Goal: Task Accomplishment & Management: Manage account settings

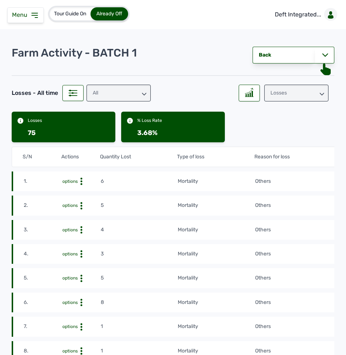
click at [39, 19] on div "Menu" at bounding box center [25, 15] width 37 height 16
click at [33, 13] on icon at bounding box center [35, 15] width 6 height 4
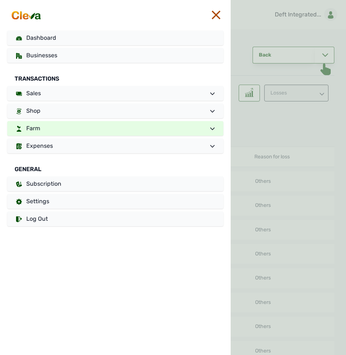
click at [47, 127] on link "Farm" at bounding box center [115, 128] width 216 height 15
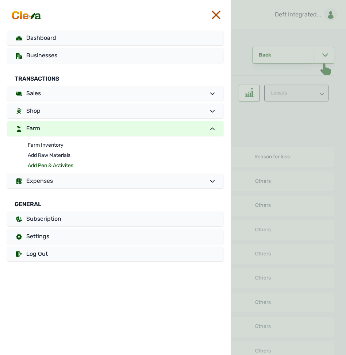
click at [45, 164] on link "Add Pen & Activites" at bounding box center [126, 166] width 196 height 10
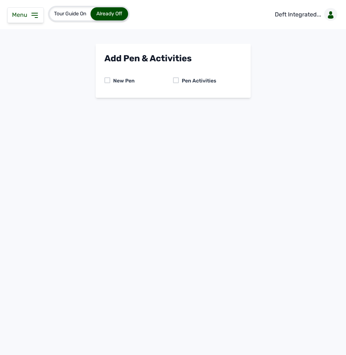
click at [36, 14] on icon at bounding box center [34, 15] width 9 height 9
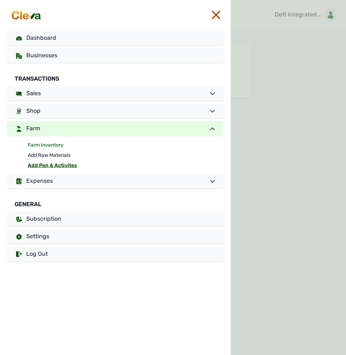
click at [55, 146] on link "Farm Inventory" at bounding box center [126, 145] width 196 height 10
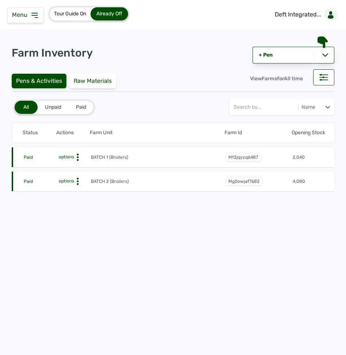
click at [78, 179] on circle at bounding box center [78, 179] width 2 height 2
click at [73, 192] on div "Farm Activities" at bounding box center [64, 192] width 52 height 9
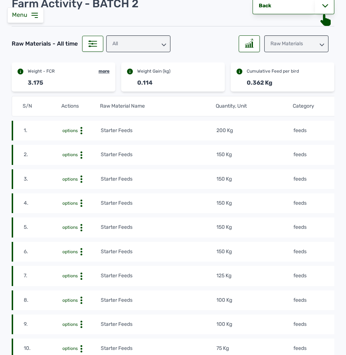
scroll to position [55, 0]
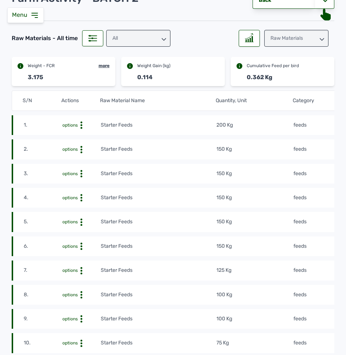
click at [192, 127] on td "Starter Feeds" at bounding box center [158, 125] width 116 height 8
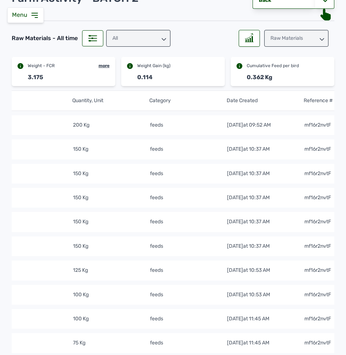
scroll to position [0, 165]
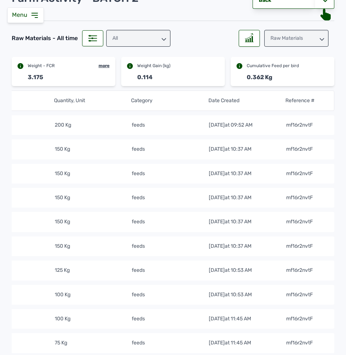
click at [287, 43] on div "Raw Materials" at bounding box center [296, 38] width 64 height 17
click at [283, 83] on div "Losses" at bounding box center [296, 83] width 64 height 13
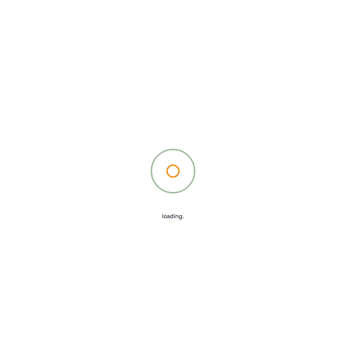
scroll to position [0, 0]
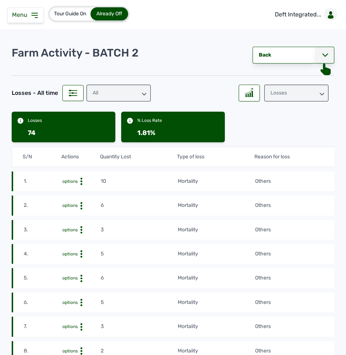
click at [321, 60] on div at bounding box center [324, 55] width 19 height 17
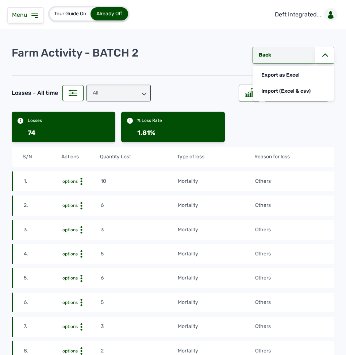
click at [265, 53] on link "Back" at bounding box center [284, 55] width 62 height 17
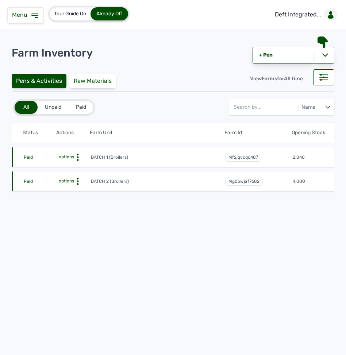
click at [78, 182] on circle at bounding box center [78, 182] width 2 height 2
click at [68, 193] on div "Farm Activities" at bounding box center [64, 192] width 52 height 9
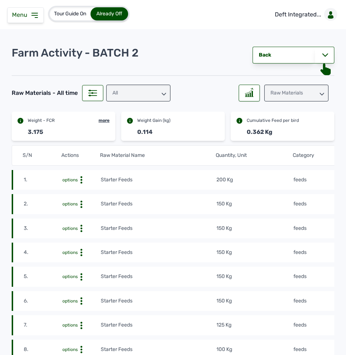
click at [163, 184] on td "Starter Feeds" at bounding box center [158, 180] width 116 height 8
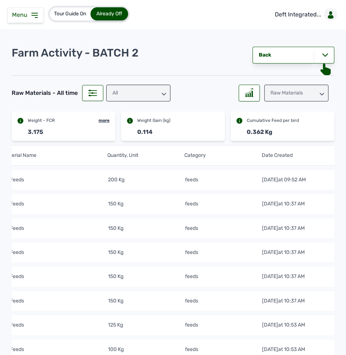
scroll to position [0, 165]
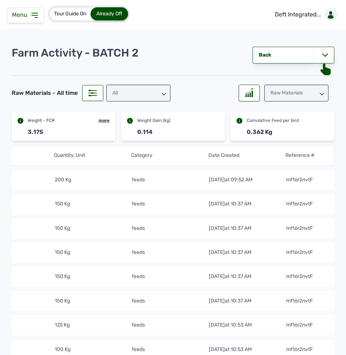
click at [35, 19] on icon at bounding box center [34, 15] width 9 height 9
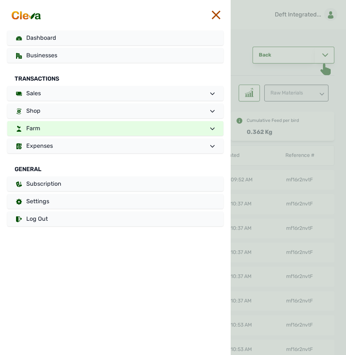
click at [60, 127] on link "Farm" at bounding box center [115, 128] width 216 height 15
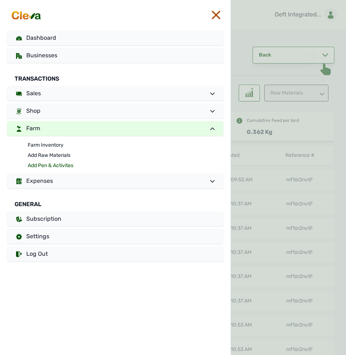
click at [47, 164] on link "Add Pen & Activites" at bounding box center [126, 166] width 196 height 10
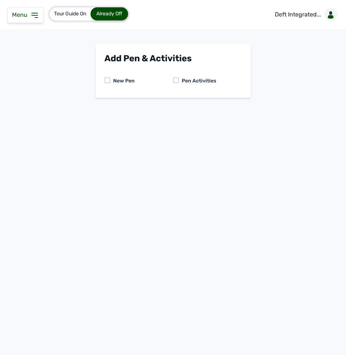
click at [173, 78] on div at bounding box center [176, 80] width 6 height 6
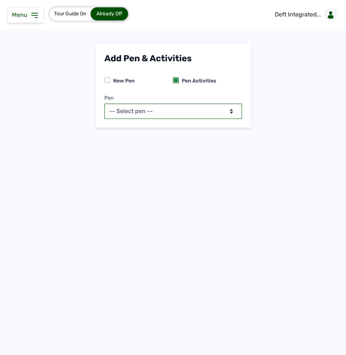
click at [165, 111] on select "-- Select pen -- BATCH 1 (Broilers) BATCH 2 (Broilers)" at bounding box center [173, 111] width 138 height 15
select select "mg0owjaf7682"
click at [104, 104] on select "-- Select pen -- BATCH 1 (Broilers) BATCH 2 (Broilers)" at bounding box center [173, 111] width 138 height 15
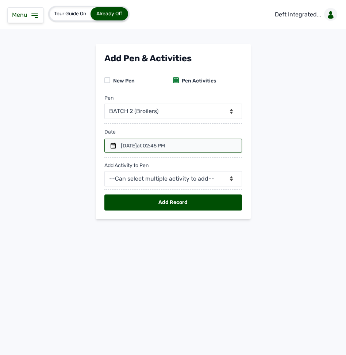
click at [112, 146] on icon at bounding box center [113, 146] width 6 height 6
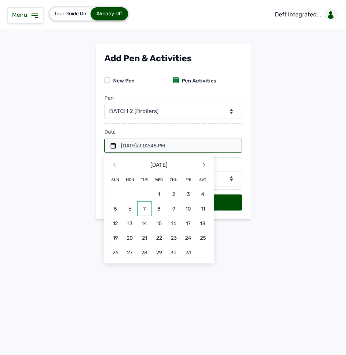
click at [145, 207] on span "7" at bounding box center [144, 209] width 15 height 15
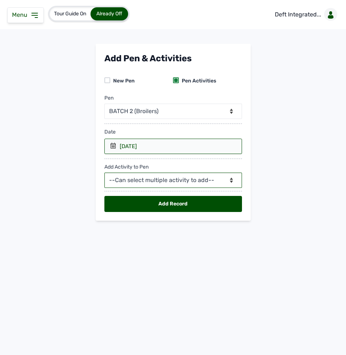
click at [143, 182] on select "--Can select multiple activity to add-- Raw Material Losses Weight" at bounding box center [173, 180] width 138 height 15
select select "Raw Material"
click at [104, 175] on select "--Can select multiple activity to add-- Raw Material Losses Weight" at bounding box center [173, 180] width 138 height 15
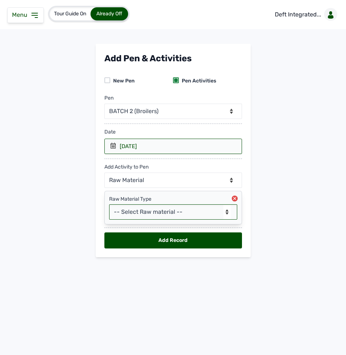
click at [134, 219] on select "-- Select Raw material -- feeds medications vaccines Biomass Fuel" at bounding box center [173, 211] width 128 height 15
select select "feeds"
click at [109, 207] on select "-- Select Raw material -- feeds medications vaccines Biomass Fuel" at bounding box center [173, 211] width 128 height 15
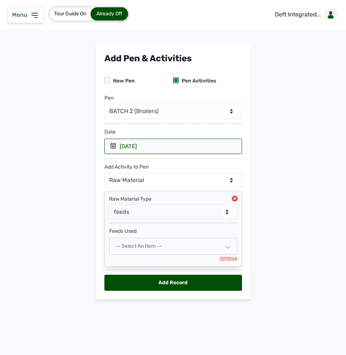
click at [130, 249] on span "-- Select an Item --" at bounding box center [138, 246] width 46 height 6
select select
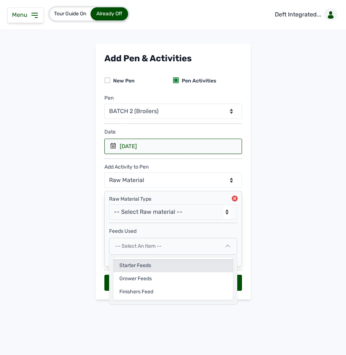
click at [135, 269] on div "Starter Feeds" at bounding box center [173, 265] width 119 height 13
select select
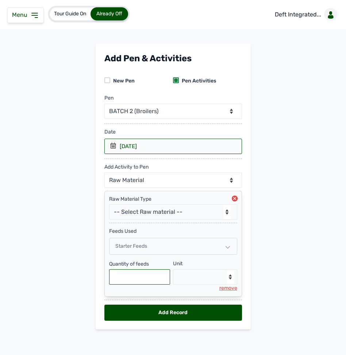
click at [129, 277] on input "text" at bounding box center [139, 276] width 61 height 15
type input "200"
click at [181, 281] on select "--Select unit-- Bag(s) Kg" at bounding box center [205, 276] width 64 height 15
select select "Kg"
click at [173, 273] on select "--Select unit-- Bag(s) Kg" at bounding box center [205, 276] width 64 height 15
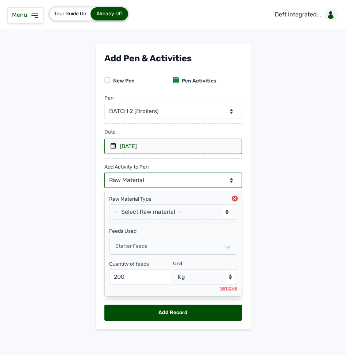
click at [156, 181] on select "--Can select multiple activity to add-- Raw Material Losses Weight" at bounding box center [173, 180] width 138 height 15
select select "Weight"
click at [104, 175] on select "--Can select multiple activity to add-- Raw Material Losses Weight" at bounding box center [173, 180] width 138 height 15
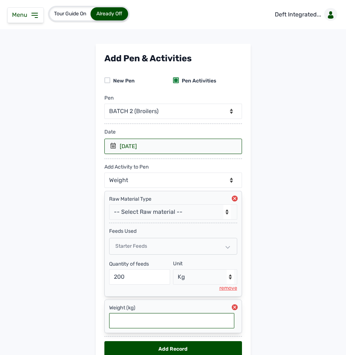
click at [205, 326] on input "text" at bounding box center [171, 320] width 125 height 15
type input "1"
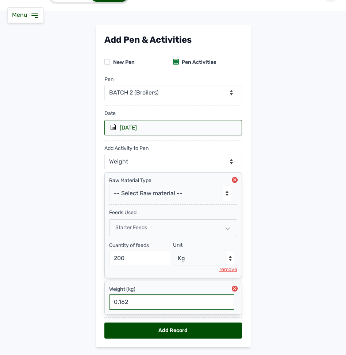
scroll to position [15, 0]
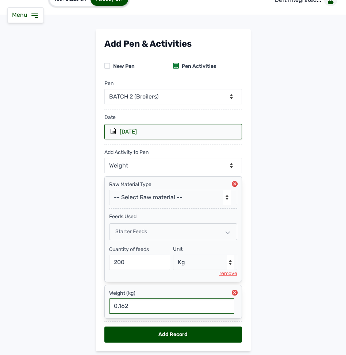
type input "0.162"
click at [148, 337] on div "Add Record" at bounding box center [173, 335] width 138 height 16
select select "null"
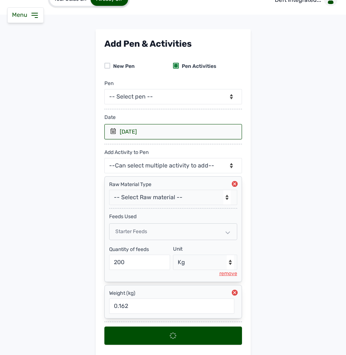
scroll to position [0, 0]
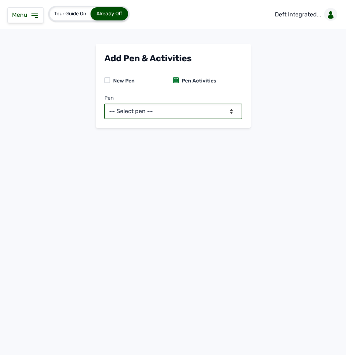
click at [150, 111] on select "-- Select pen -- BATCH 1 (Broilers) BATCH 2 (Broilers)" at bounding box center [173, 111] width 138 height 15
select select "mg0owjaf7682"
click at [104, 104] on select "-- Select pen -- BATCH 1 (Broilers) BATCH 2 (Broilers)" at bounding box center [173, 111] width 138 height 15
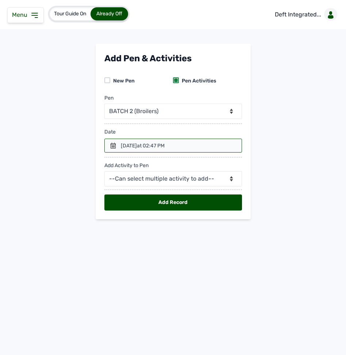
click at [114, 145] on icon at bounding box center [113, 146] width 6 height 6
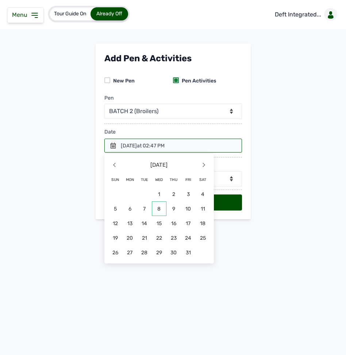
click at [159, 207] on span "8" at bounding box center [159, 209] width 15 height 15
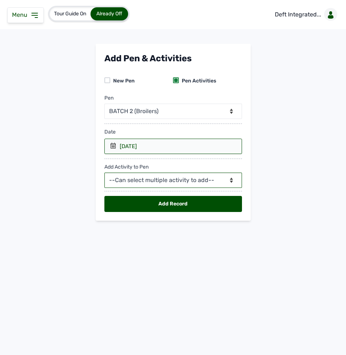
click at [153, 183] on select "--Can select multiple activity to add-- Raw Material Losses Weight" at bounding box center [173, 180] width 138 height 15
select select "Raw Material"
click at [104, 175] on select "--Can select multiple activity to add-- Raw Material Losses Weight" at bounding box center [173, 180] width 138 height 15
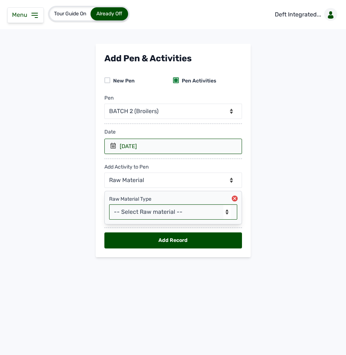
click at [139, 218] on select "-- Select Raw material -- feeds medications vaccines Biomass Fuel" at bounding box center [173, 211] width 128 height 15
select select "feeds"
click at [109, 207] on select "-- Select Raw material -- feeds medications vaccines Biomass Fuel" at bounding box center [173, 211] width 128 height 15
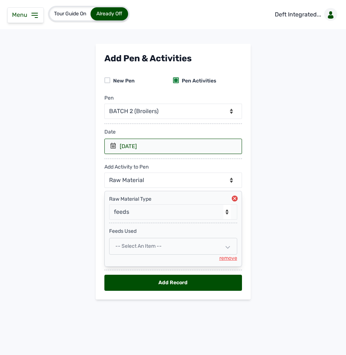
click at [140, 249] on span "-- Select an Item --" at bounding box center [138, 246] width 46 height 6
select select
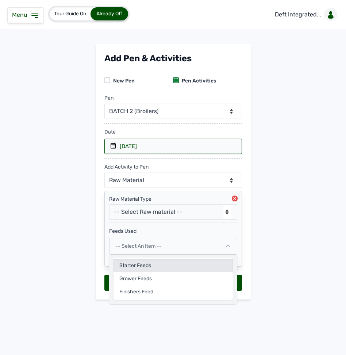
click at [136, 267] on div "Starter Feeds" at bounding box center [173, 265] width 119 height 13
select select
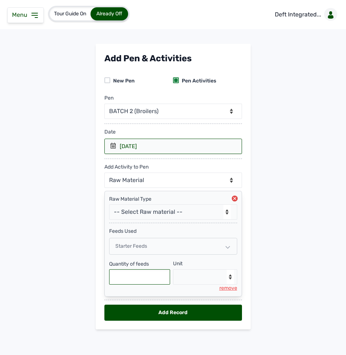
click at [136, 280] on input "text" at bounding box center [139, 276] width 61 height 15
type input "200"
click at [201, 282] on select "--Select unit-- Bag(s) Kg" at bounding box center [205, 276] width 64 height 15
select select "Kg"
click at [173, 273] on select "--Select unit-- Bag(s) Kg" at bounding box center [205, 276] width 64 height 15
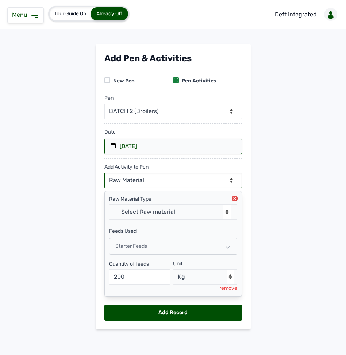
click at [160, 180] on select "--Can select multiple activity to add-- Raw Material Losses Weight" at bounding box center [173, 180] width 138 height 15
select select "Losses"
click at [104, 175] on select "--Can select multiple activity to add-- Raw Material Losses Weight" at bounding box center [173, 180] width 138 height 15
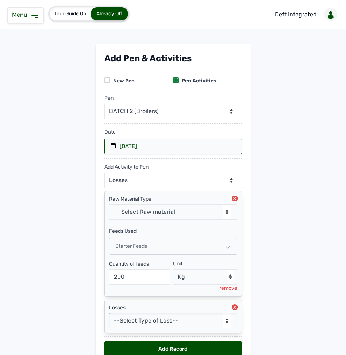
click at [150, 329] on select "--Select Type of Loss-- Mortality Culled Theft" at bounding box center [173, 320] width 128 height 15
select select "Mortality"
click at [109, 317] on select "--Select Type of Loss-- Mortality Culled Theft" at bounding box center [173, 320] width 128 height 15
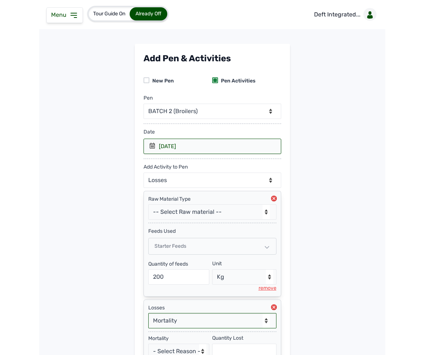
scroll to position [81, 0]
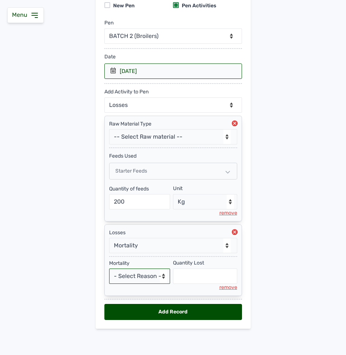
click at [134, 273] on select "- Select Reason - Disease Late Vaccination Wrong Vaccination Heat [MEDICAL_DATA…" at bounding box center [139, 276] width 61 height 15
select select "Others"
click at [109, 269] on select "- Select Reason - Disease Late Vaccination Wrong Vaccination Heat [MEDICAL_DATA…" at bounding box center [139, 276] width 61 height 15
select select "null"
click at [194, 270] on input "text" at bounding box center [205, 276] width 64 height 15
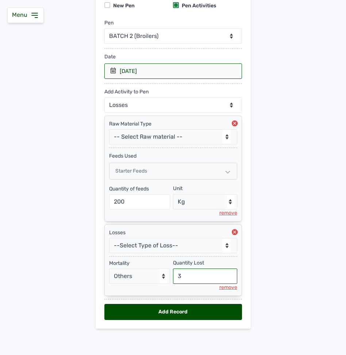
type input "3"
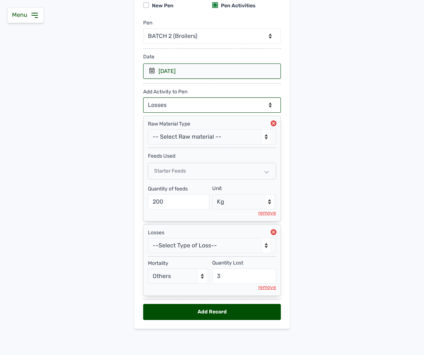
click at [208, 97] on select "--Can select multiple activity to add-- Raw Material Losses Weight" at bounding box center [212, 104] width 138 height 15
select select "Weight"
click at [143, 97] on select "--Can select multiple activity to add-- Raw Material Losses Weight" at bounding box center [212, 104] width 138 height 15
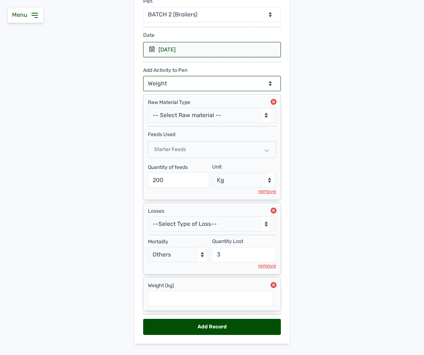
scroll to position [118, 0]
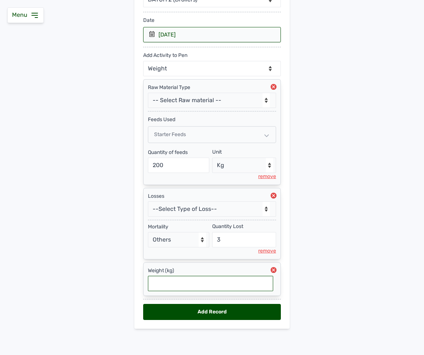
click at [201, 280] on input "text" at bounding box center [210, 283] width 125 height 15
type input "0.168"
click at [251, 310] on div "Add Record" at bounding box center [212, 312] width 138 height 16
select select "null"
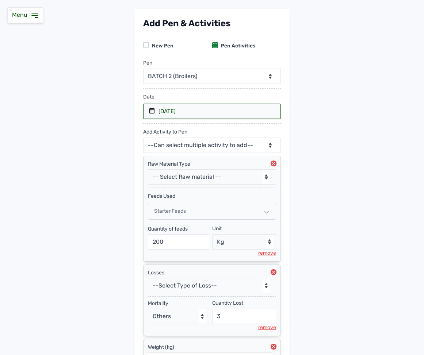
scroll to position [0, 0]
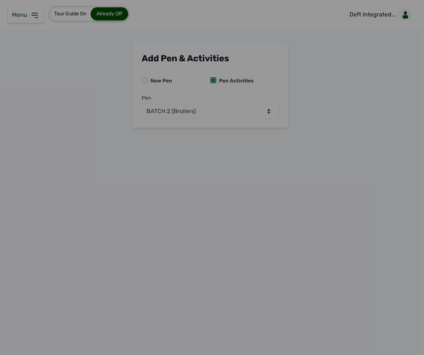
select select
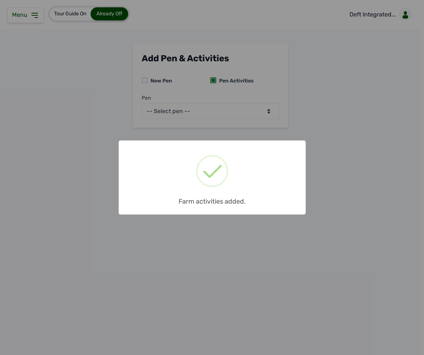
click at [32, 10] on div "× Farm activities added. OK No Cancel" at bounding box center [212, 177] width 424 height 355
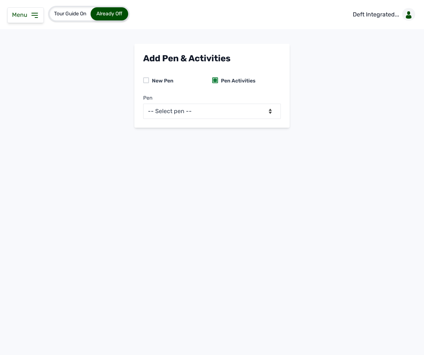
click at [32, 11] on icon at bounding box center [34, 15] width 9 height 9
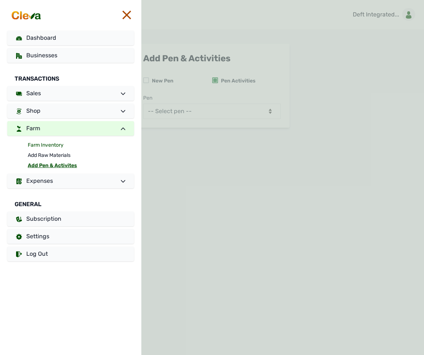
click at [45, 145] on link "Farm Inventory" at bounding box center [81, 145] width 106 height 10
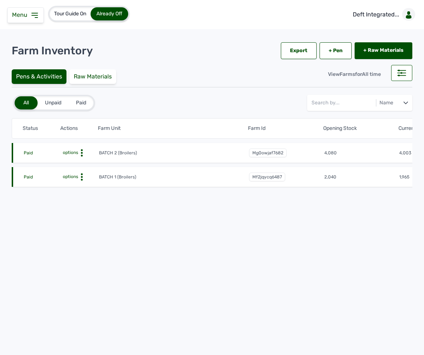
click at [81, 152] on icon at bounding box center [81, 152] width 7 height 7
click at [79, 160] on div "Farm Activities" at bounding box center [72, 164] width 52 height 9
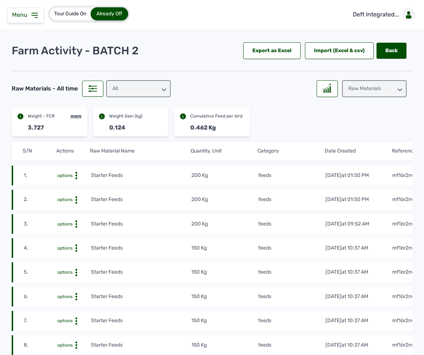
click at [346, 87] on div "Raw Materials" at bounding box center [374, 88] width 64 height 17
click at [346, 119] on div "Weight" at bounding box center [374, 121] width 64 height 13
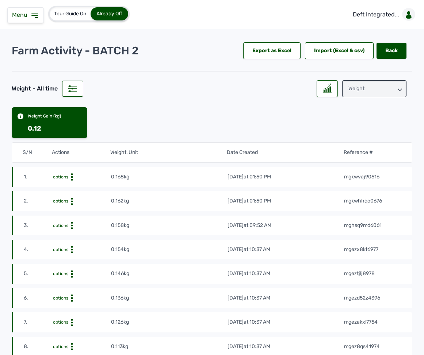
click at [346, 88] on div "Weight" at bounding box center [374, 88] width 64 height 17
click at [346, 104] on div "Raw Materials" at bounding box center [374, 107] width 64 height 13
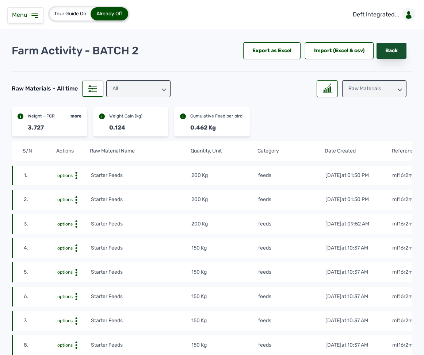
click at [346, 47] on link "Back" at bounding box center [391, 51] width 30 height 16
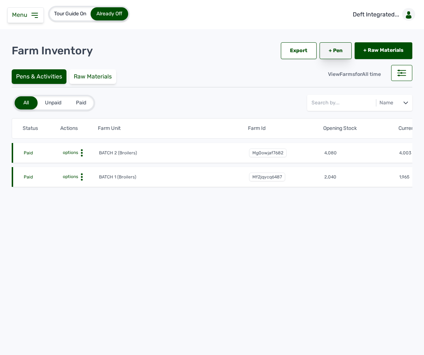
click at [334, 49] on link "+ Pen" at bounding box center [335, 50] width 32 height 17
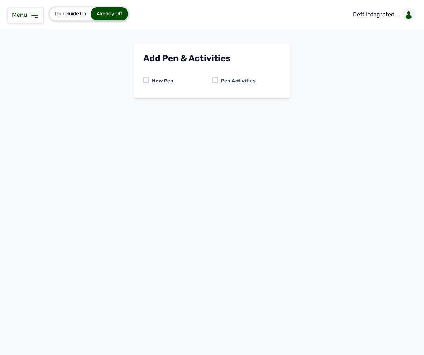
click at [212, 81] on div at bounding box center [215, 80] width 6 height 6
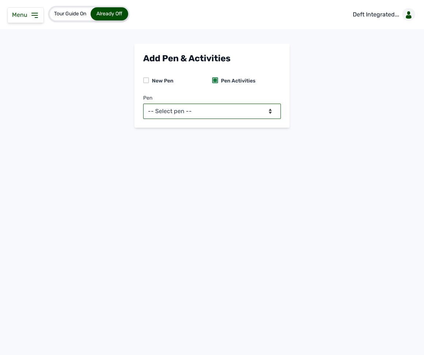
click at [207, 115] on select "-- Select pen -- BATCH 1 (Broilers) BATCH 2 (Broilers)" at bounding box center [212, 111] width 138 height 15
select select "mg0owjaf7682"
click at [143, 104] on select "-- Select pen -- BATCH 1 (Broilers) BATCH 2 (Broilers)" at bounding box center [212, 111] width 138 height 15
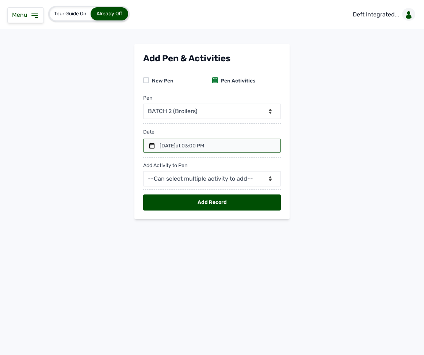
click at [155, 146] on div at bounding box center [212, 146] width 138 height 14
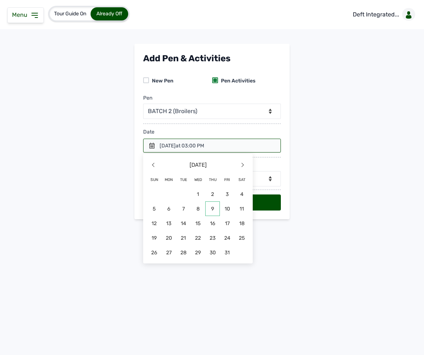
click at [210, 210] on span "9" at bounding box center [212, 209] width 15 height 15
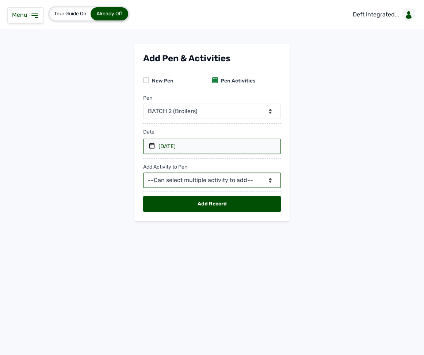
click at [189, 179] on select "--Can select multiple activity to add-- Raw Material Losses Weight" at bounding box center [212, 180] width 138 height 15
select select "Raw Material"
click at [143, 175] on select "--Can select multiple activity to add-- Raw Material Losses Weight" at bounding box center [212, 180] width 138 height 15
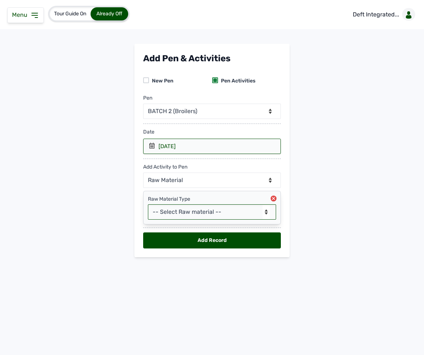
click at [190, 219] on select "-- Select Raw material -- feeds medications vaccines Biomass Fuel" at bounding box center [212, 211] width 128 height 15
select select "feeds"
click at [148, 207] on select "-- Select Raw material -- feeds medications vaccines Biomass Fuel" at bounding box center [212, 211] width 128 height 15
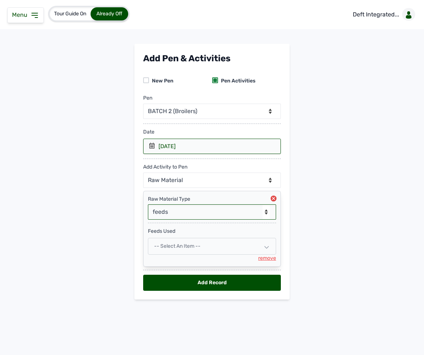
click at [184, 245] on div "-- Select an Item --" at bounding box center [212, 246] width 128 height 17
select select
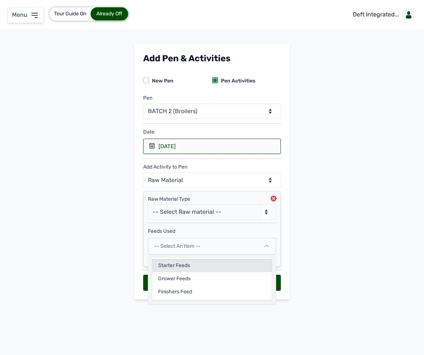
click at [182, 271] on div "Starter Feeds" at bounding box center [211, 265] width 119 height 13
select select
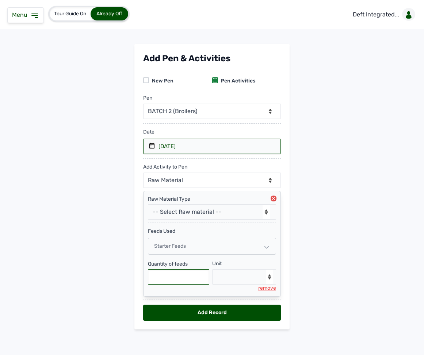
click at [176, 279] on input "text" at bounding box center [178, 276] width 61 height 15
type input "200"
click at [214, 284] on select "--Select unit-- Bag(s) Kg" at bounding box center [244, 276] width 64 height 15
select select "Kg"
click at [212, 273] on select "--Select unit-- Bag(s) Kg" at bounding box center [244, 276] width 64 height 15
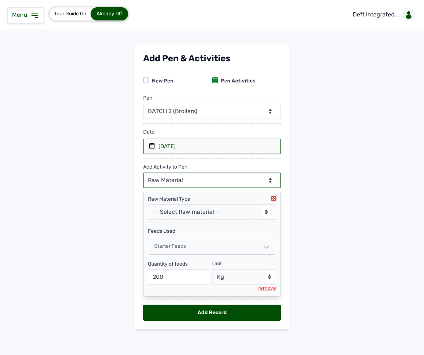
click at [214, 180] on select "--Can select multiple activity to add-- Raw Material Losses Weight" at bounding box center [212, 180] width 138 height 15
select select "Losses"
click at [143, 175] on select "--Can select multiple activity to add-- Raw Material Losses Weight" at bounding box center [212, 180] width 138 height 15
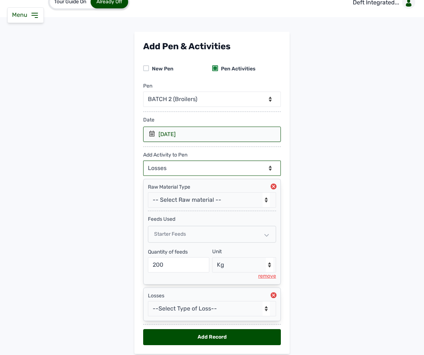
scroll to position [42, 0]
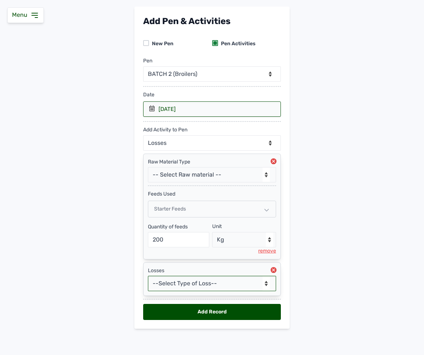
click at [197, 285] on select "--Select Type of Loss-- Mortality Culled Theft" at bounding box center [212, 283] width 128 height 15
select select "Mortality"
click at [148, 276] on select "--Select Type of Loss-- Mortality Culled Theft" at bounding box center [212, 283] width 128 height 15
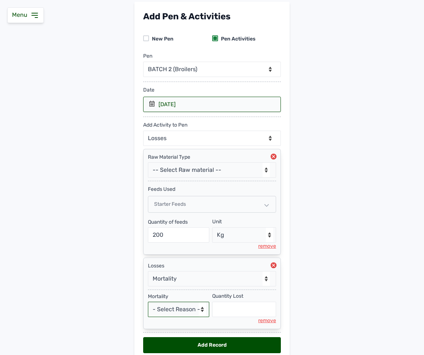
click at [173, 317] on select "- Select Reason - Disease Late Vaccination Wrong Vaccination Heat [MEDICAL_DATA…" at bounding box center [178, 309] width 61 height 15
select select "Others"
click at [148, 307] on select "- Select Reason - Disease Late Vaccination Wrong Vaccination Heat [MEDICAL_DATA…" at bounding box center [178, 309] width 61 height 15
select select "null"
click at [222, 316] on input "text" at bounding box center [244, 309] width 64 height 15
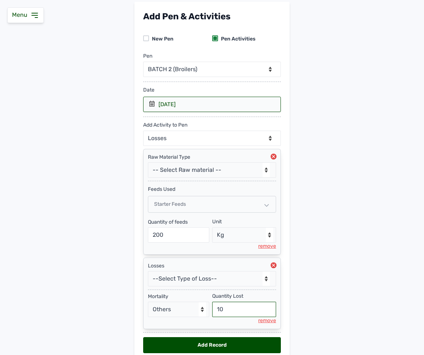
type input "10"
click at [188, 138] on select "--Can select multiple activity to add-- Raw Material Losses Weight" at bounding box center [212, 138] width 138 height 15
select select "Weight"
click at [143, 132] on select "--Can select multiple activity to add-- Raw Material Losses Weight" at bounding box center [212, 138] width 138 height 15
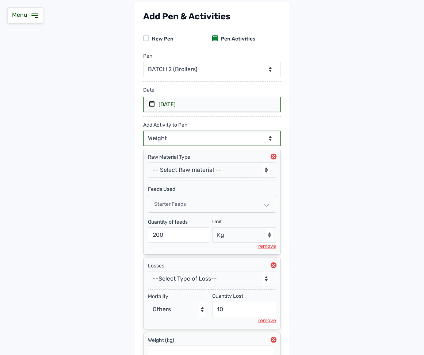
scroll to position [118, 0]
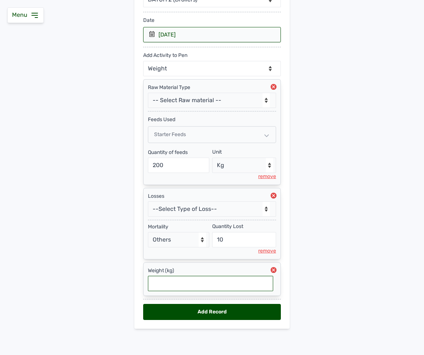
click at [198, 281] on input "text" at bounding box center [210, 283] width 125 height 15
type input "0.178"
click at [245, 311] on div "Add Record" at bounding box center [212, 312] width 138 height 16
select select "null"
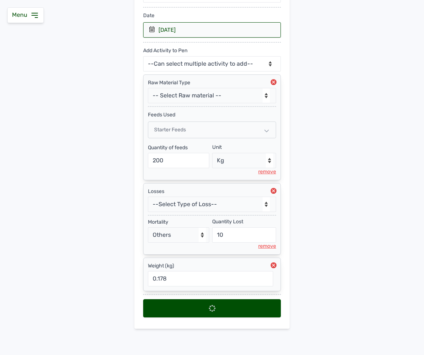
select select
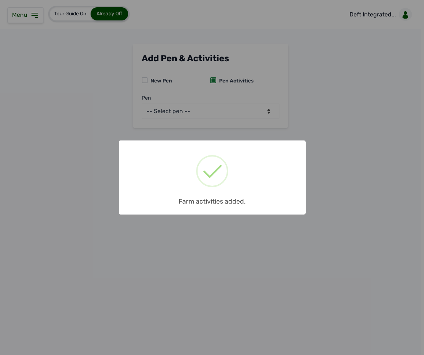
scroll to position [0, 0]
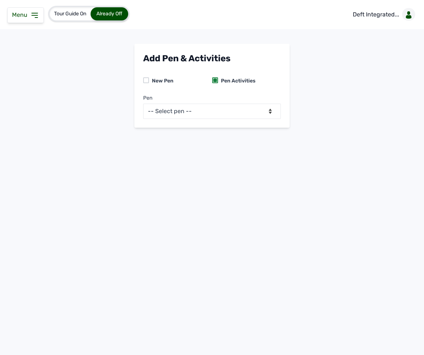
click at [38, 13] on icon at bounding box center [34, 15] width 9 height 9
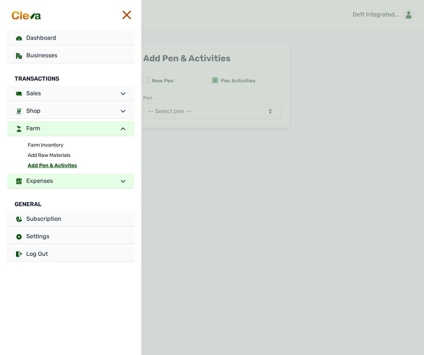
click at [53, 179] on link "Expenses" at bounding box center [70, 181] width 127 height 15
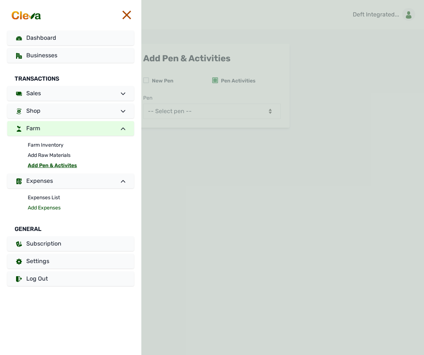
click at [49, 206] on link "Add Expenses" at bounding box center [81, 208] width 106 height 10
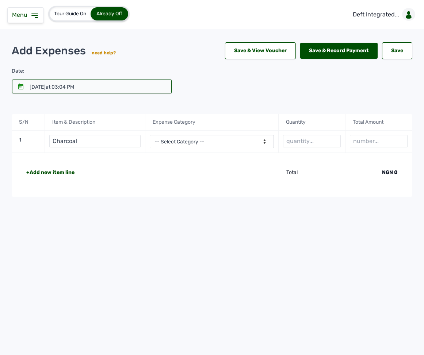
type input "Charcoal"
click at [203, 141] on select "-- Select Category -- Advertising Expenses Bank Charges Entertainment Expenses …" at bounding box center [212, 141] width 124 height 13
select select "Utility Expenses"
click at [150, 135] on select "-- Select Category -- Advertising Expenses Bank Charges Entertainment Expenses …" at bounding box center [212, 141] width 124 height 13
click at [298, 141] on input "text" at bounding box center [312, 141] width 58 height 12
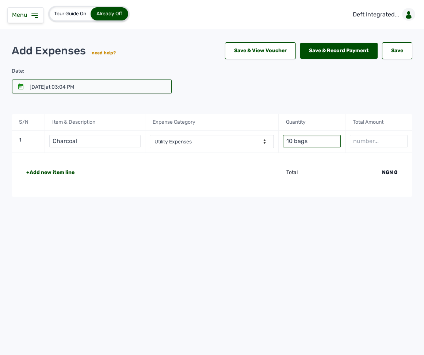
type input "10 bags"
click at [346, 145] on input "number" at bounding box center [379, 141] width 58 height 12
type input "10000"
click at [22, 85] on icon at bounding box center [21, 87] width 6 height 6
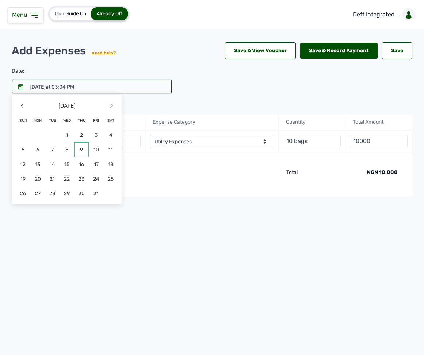
click at [83, 149] on span "9" at bounding box center [81, 149] width 15 height 15
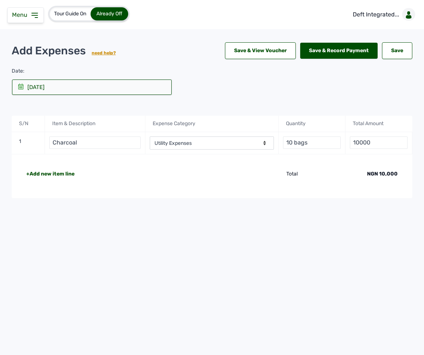
click at [346, 100] on div "Add Expenses need help? Save & View Voucher Save & Record Payment Save Save Dat…" at bounding box center [212, 120] width 400 height 156
click at [323, 48] on div "Save & Record Payment" at bounding box center [338, 51] width 77 height 16
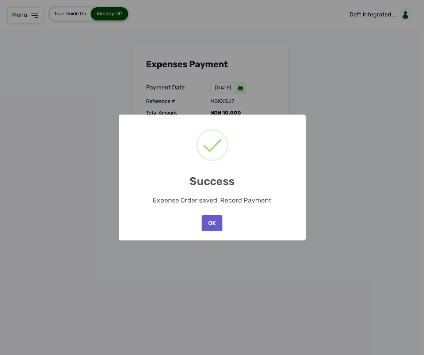
click at [212, 222] on button "OK" at bounding box center [212, 223] width 20 height 16
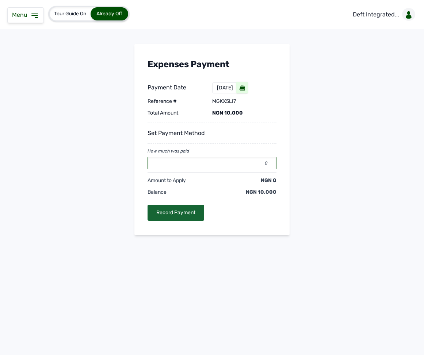
click at [201, 168] on input "0" at bounding box center [211, 163] width 129 height 12
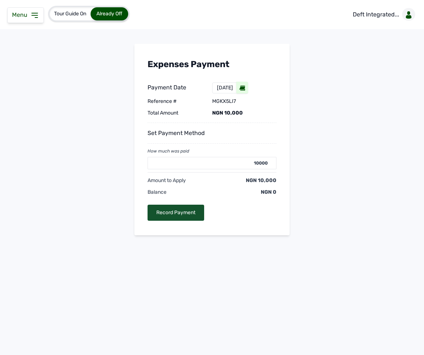
click at [194, 217] on div "Record Payment" at bounding box center [175, 213] width 57 height 16
type input "0"
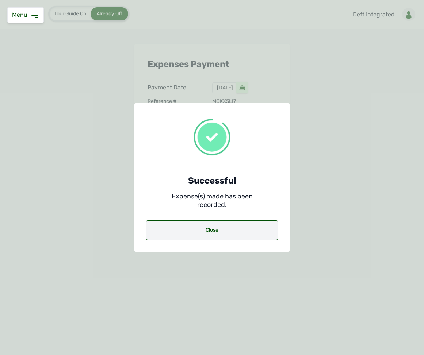
click at [199, 227] on div "Close" at bounding box center [212, 231] width 132 height 20
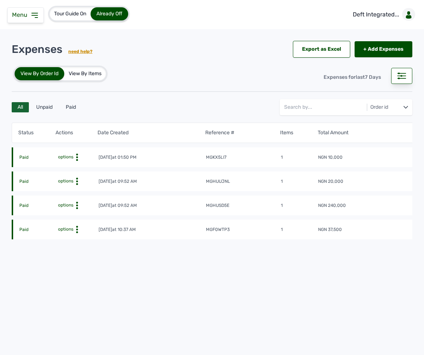
click at [76, 154] on circle at bounding box center [77, 155] width 2 height 2
click at [346, 73] on div at bounding box center [401, 76] width 21 height 16
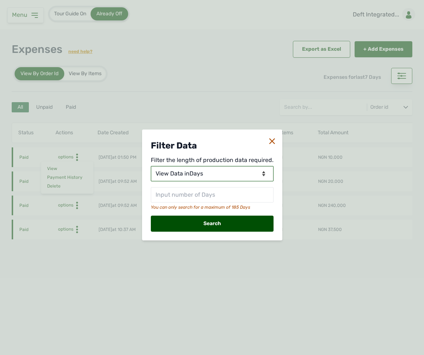
click at [226, 179] on select "View Data for [DATE] View Data in Days View Data in Months View Data in Between…" at bounding box center [212, 173] width 123 height 15
select select "Months"
click at [152, 166] on select "View Data for [DATE] View Data in Days View Data in Months View Data in Between…" at bounding box center [212, 173] width 123 height 15
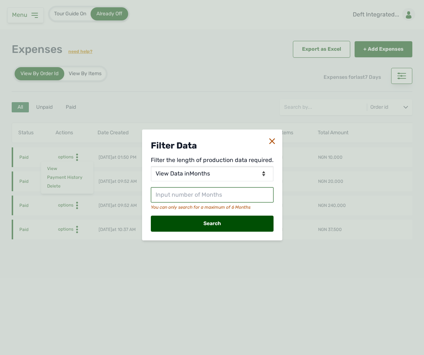
click at [203, 189] on input "text" at bounding box center [212, 194] width 123 height 15
type input "1"
click at [212, 227] on div "Search" at bounding box center [212, 224] width 123 height 16
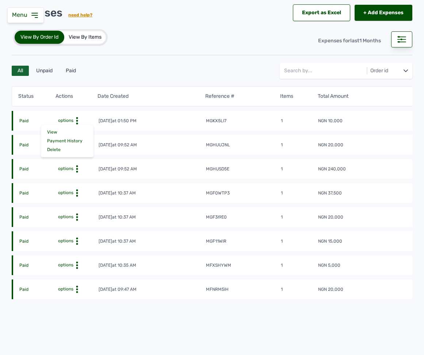
scroll to position [45, 0]
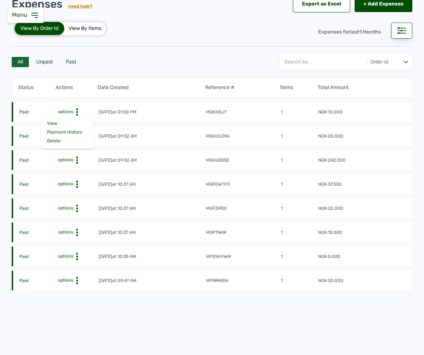
click at [251, 32] on div "Expenses for last 1 Months" at bounding box center [312, 28] width 200 height 23
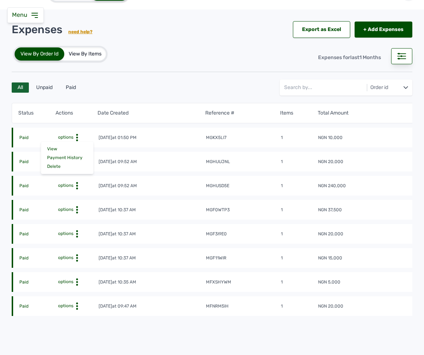
scroll to position [0, 0]
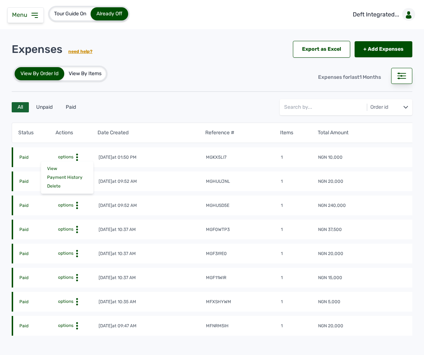
click at [31, 20] on div "Menu" at bounding box center [25, 15] width 37 height 16
click at [32, 15] on icon at bounding box center [35, 15] width 6 height 4
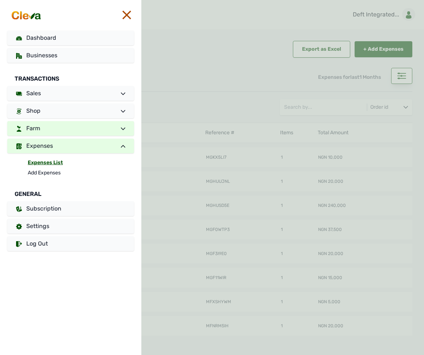
click at [39, 133] on link "Farm" at bounding box center [70, 128] width 127 height 15
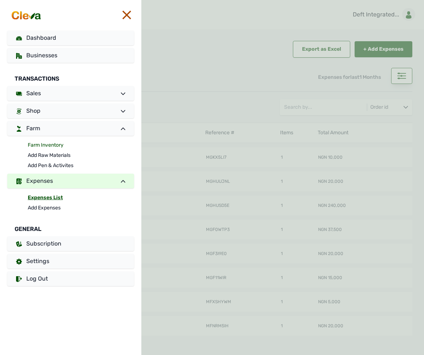
click at [39, 145] on link "Farm Inventory" at bounding box center [81, 145] width 106 height 10
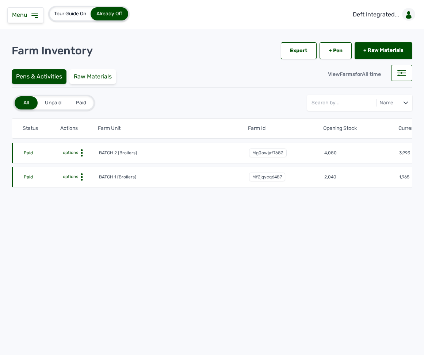
click at [81, 177] on circle at bounding box center [82, 177] width 2 height 2
click at [73, 191] on div "Farm Activities" at bounding box center [72, 188] width 52 height 9
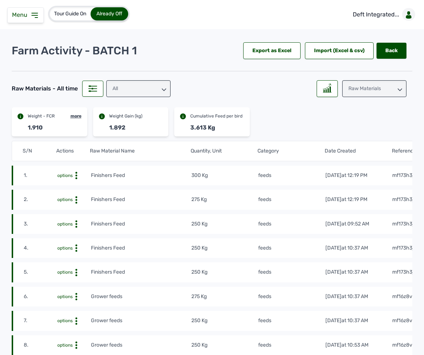
click at [154, 89] on div "All" at bounding box center [138, 88] width 64 height 17
click at [143, 119] on div "feeds" at bounding box center [138, 121] width 64 height 13
click at [279, 51] on div "Export as Excel" at bounding box center [271, 50] width 57 height 17
click at [346, 91] on div "Raw Materials" at bounding box center [374, 88] width 64 height 17
click at [346, 119] on div "Weight" at bounding box center [374, 121] width 64 height 13
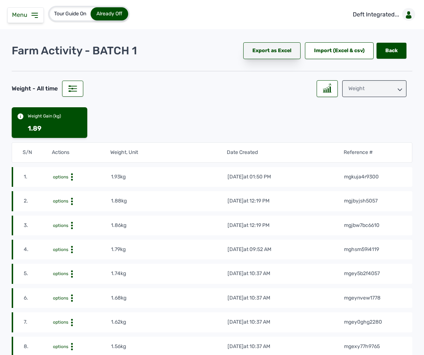
click at [283, 51] on div "Export as Excel" at bounding box center [271, 50] width 57 height 17
